Goal: Information Seeking & Learning: Learn about a topic

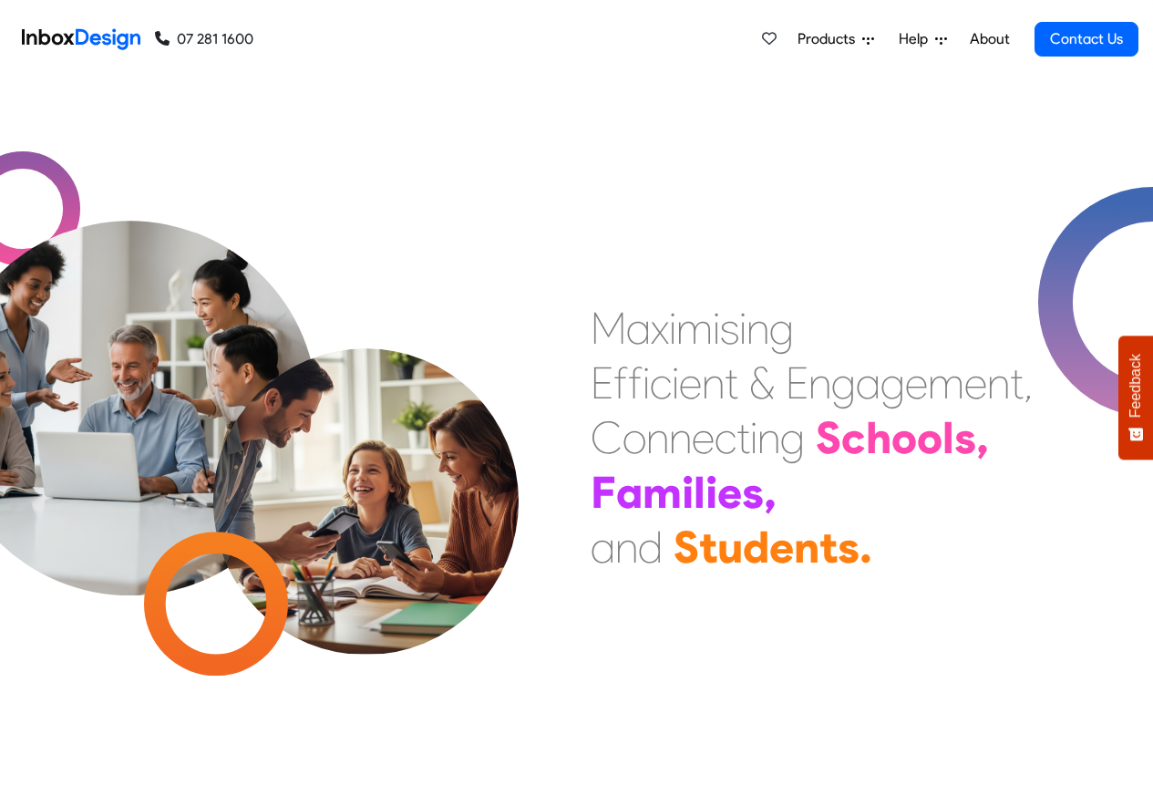
click at [990, 39] on link "About" at bounding box center [989, 39] width 50 height 36
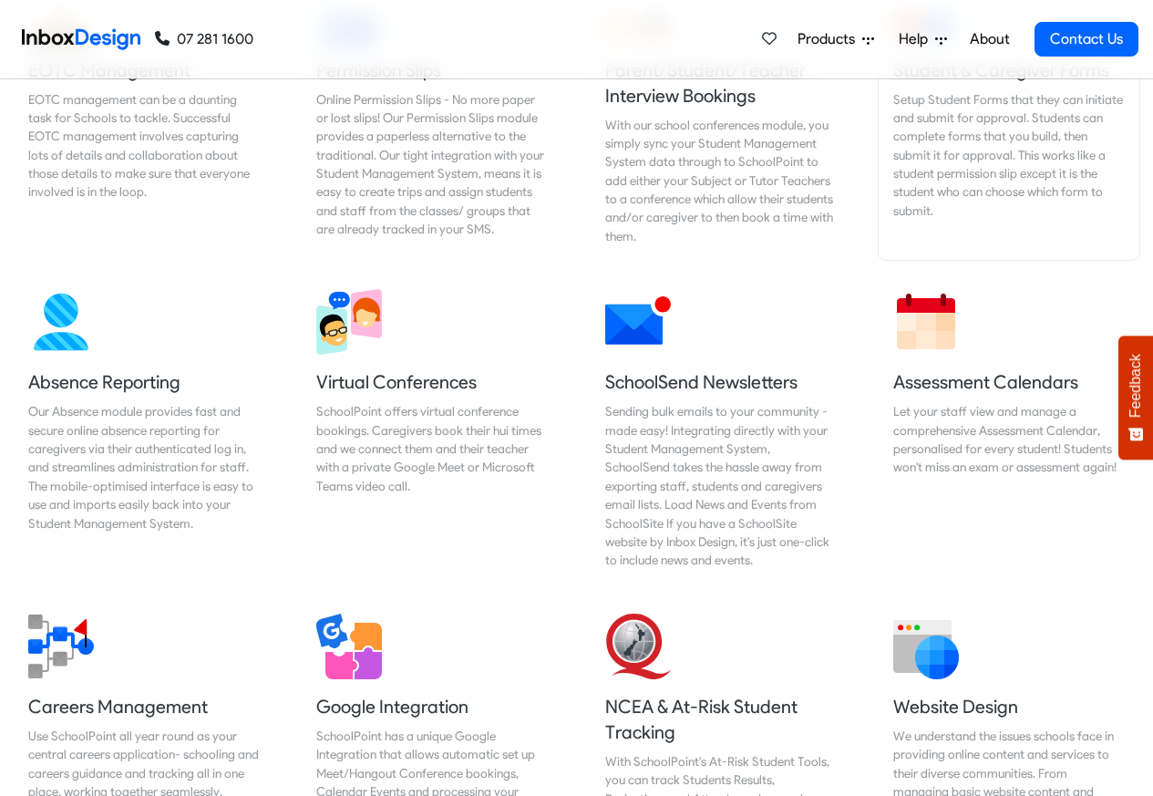
scroll to position [1312, 0]
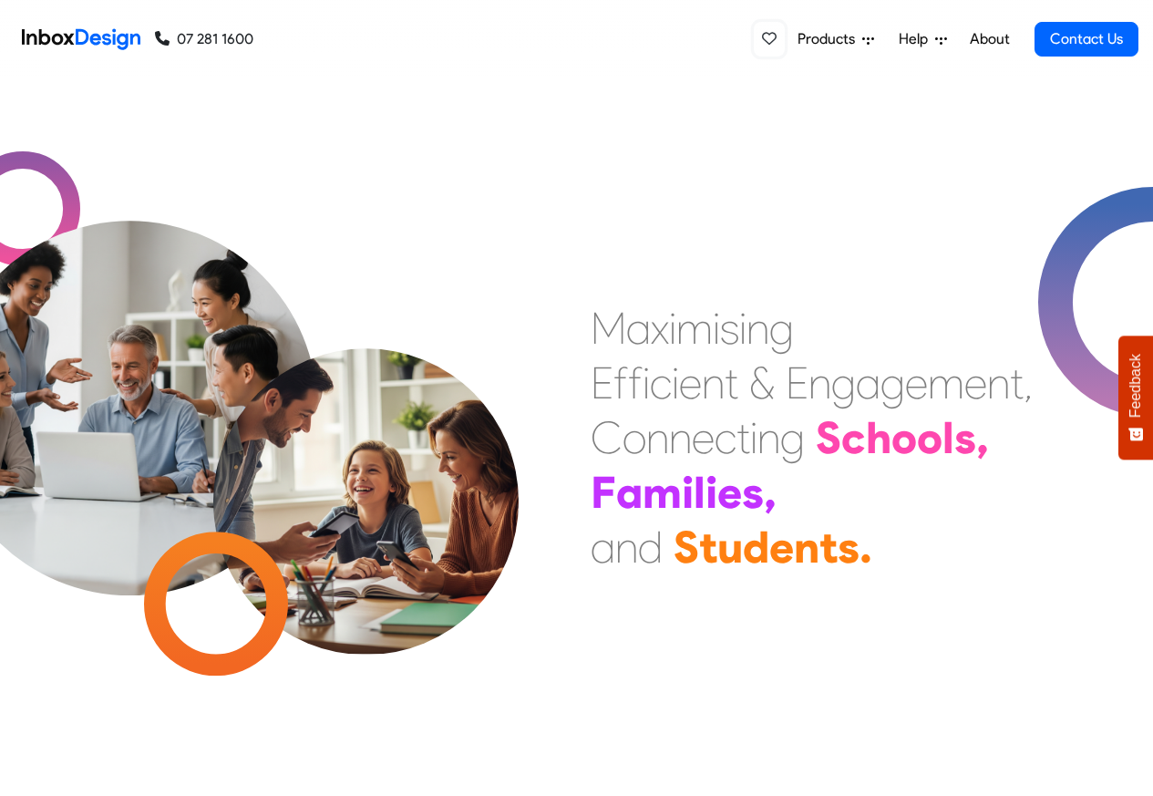
click at [767, 39] on icon at bounding box center [769, 38] width 15 height 15
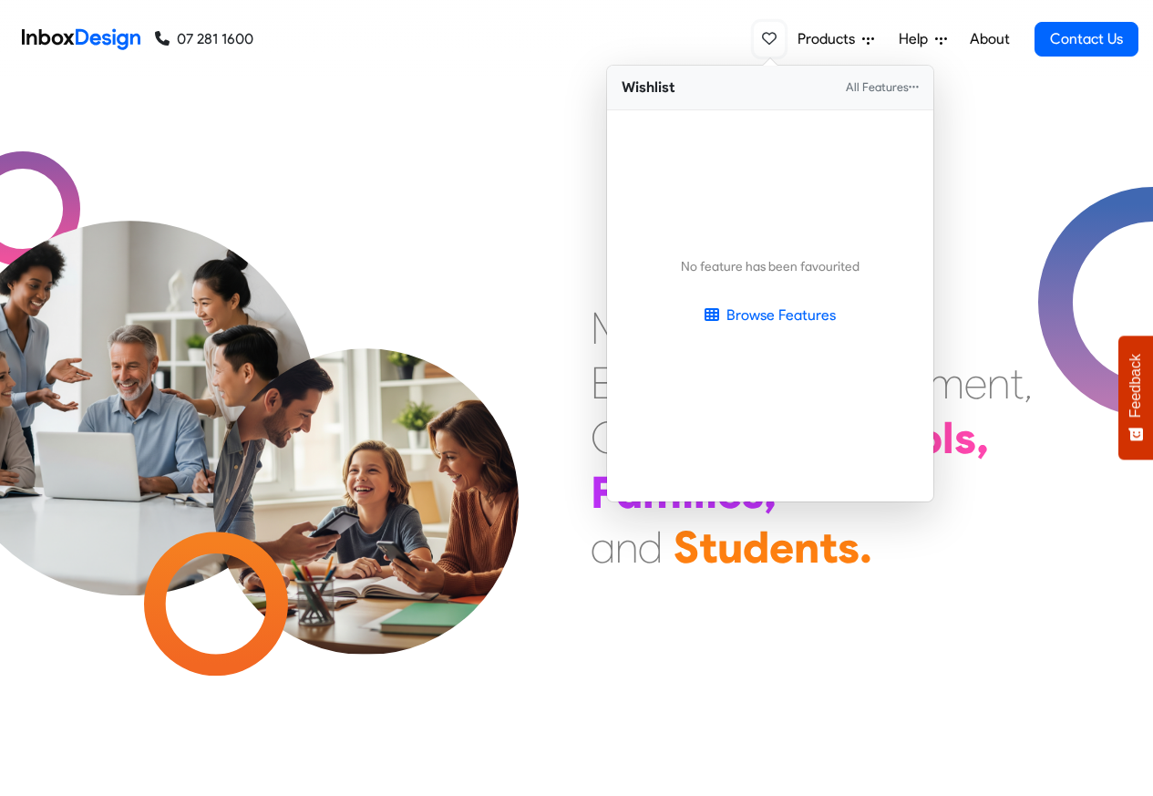
click at [771, 39] on icon at bounding box center [769, 38] width 15 height 15
